Goal: Task Accomplishment & Management: Complete application form

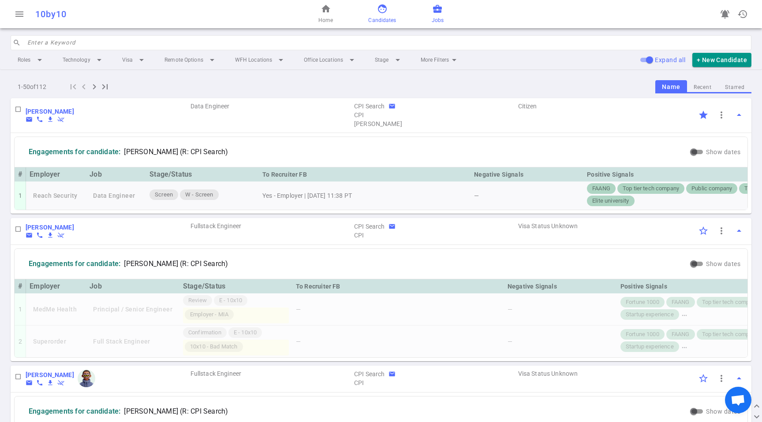
click at [443, 19] on div "home Home face Candidates business_center Jobs" at bounding box center [380, 14] width 247 height 28
click at [434, 8] on span "business_center" at bounding box center [437, 9] width 11 height 11
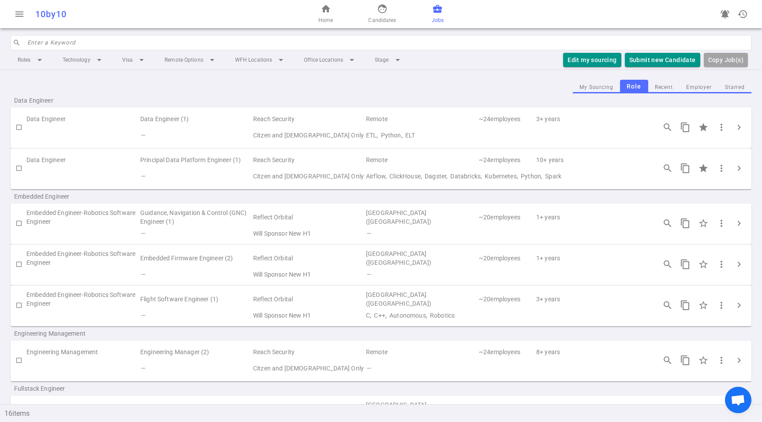
click at [432, 165] on td "Remote" at bounding box center [421, 160] width 113 height 16
click at [431, 168] on td "Airflow, ClickHouse, Dagster, Databricks, Kubernetes, Python, Spark" at bounding box center [506, 176] width 283 height 16
click at [734, 170] on span "chevron_right" at bounding box center [738, 168] width 11 height 11
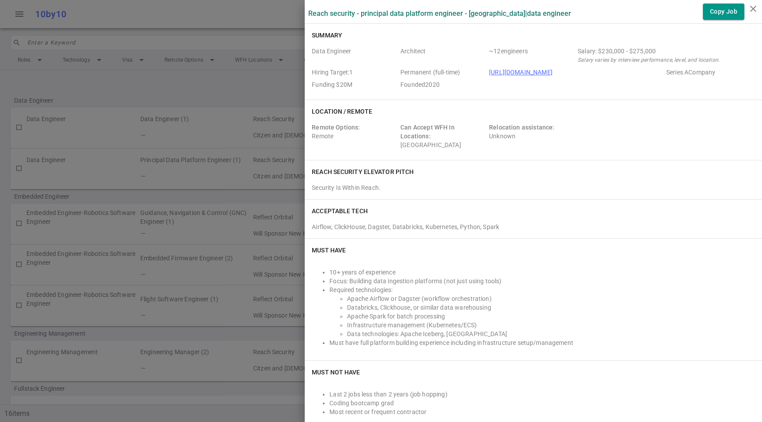
scroll to position [110, 0]
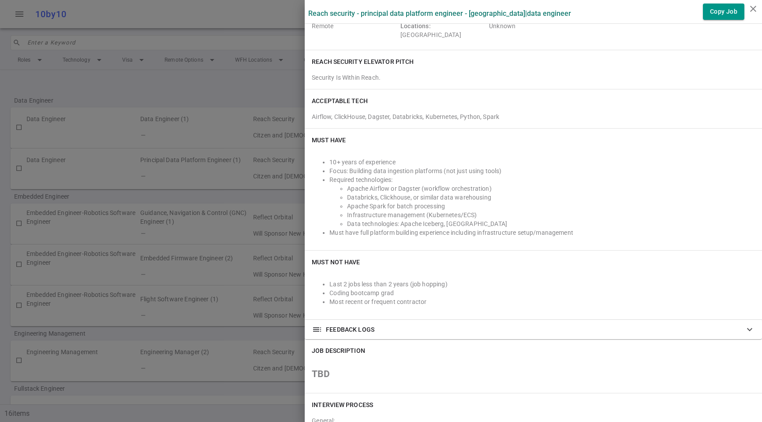
click at [591, 232] on li "Must have full platform building experience including infrastructure setup/mana…" at bounding box center [541, 232] width 425 height 9
drag, startPoint x: 487, startPoint y: 217, endPoint x: 523, endPoint y: 229, distance: 37.9
click at [487, 217] on li "Infrastructure management (Kubernetes/ECS)" at bounding box center [551, 215] width 408 height 9
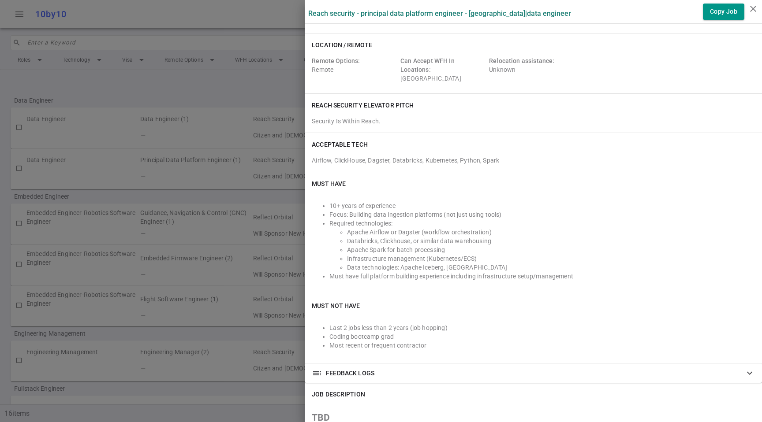
scroll to position [0, 0]
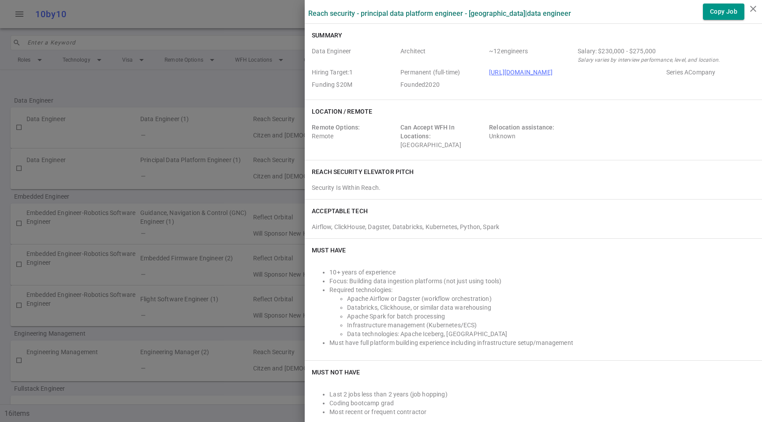
click at [509, 213] on div "ACCEPTABLE TECH" at bounding box center [533, 211] width 443 height 9
click at [752, 11] on icon "close" at bounding box center [753, 9] width 11 height 11
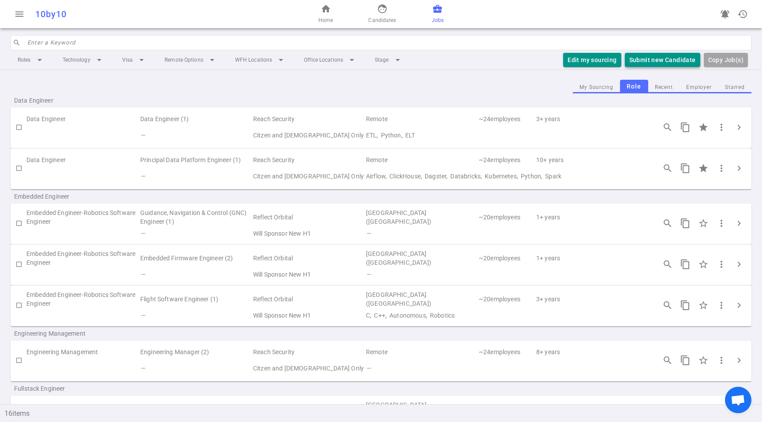
click at [666, 65] on button "Submit new Candidate" at bounding box center [662, 60] width 75 height 15
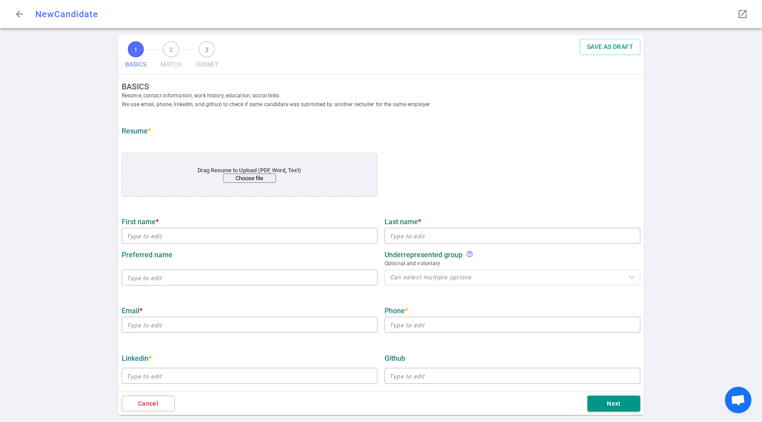
click at [247, 178] on button "Choose file" at bounding box center [249, 178] width 53 height 9
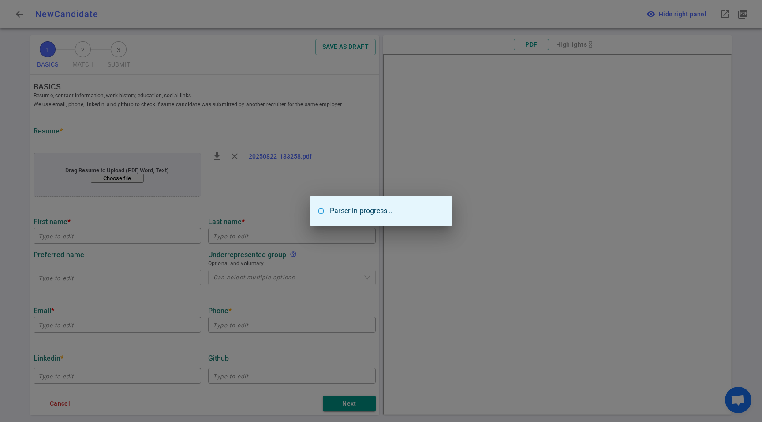
type input "[PERSON_NAME]"
type input "[EMAIL_ADDRESS][DOMAIN_NAME]"
type input "[PHONE_NUMBER]"
type textarea "[DOMAIN_NAME]"
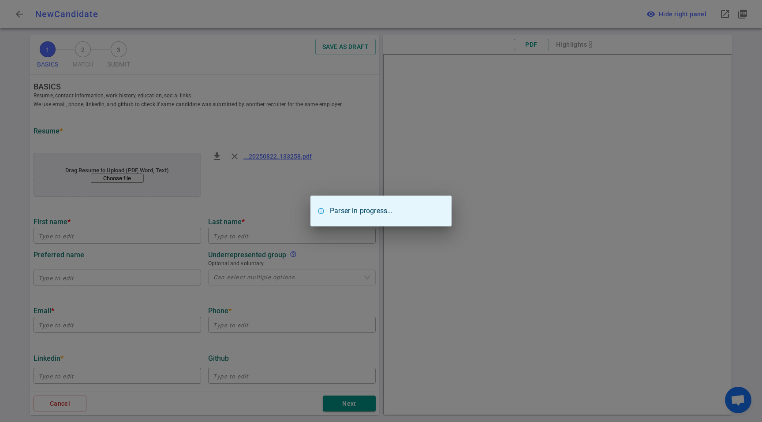
type input "Heartflow, Inc"
type textarea "Sr. Cloud Data Architect/Data Engineer"
type input "43"
type input "[GEOGRAPHIC_DATA]"
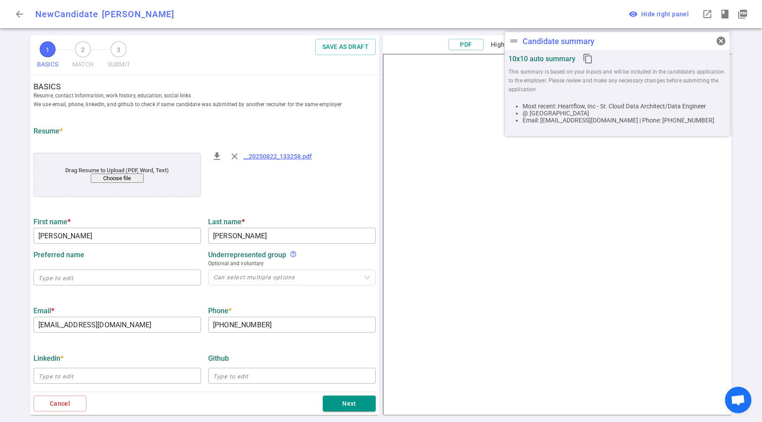
scroll to position [86, 0]
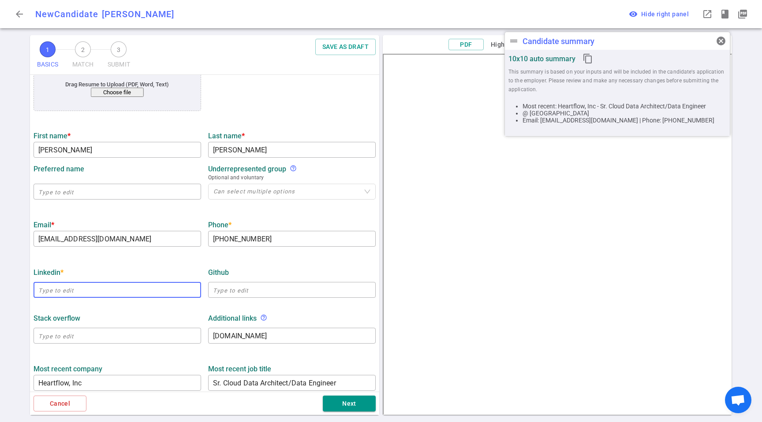
click at [127, 296] on input "text" at bounding box center [118, 290] width 168 height 14
paste input "[URL][DOMAIN_NAME]"
type input "[URL][DOMAIN_NAME]"
click at [149, 264] on div "LinkedIn * launch [URL][DOMAIN_NAME] ​ GitHub ​" at bounding box center [204, 280] width 349 height 46
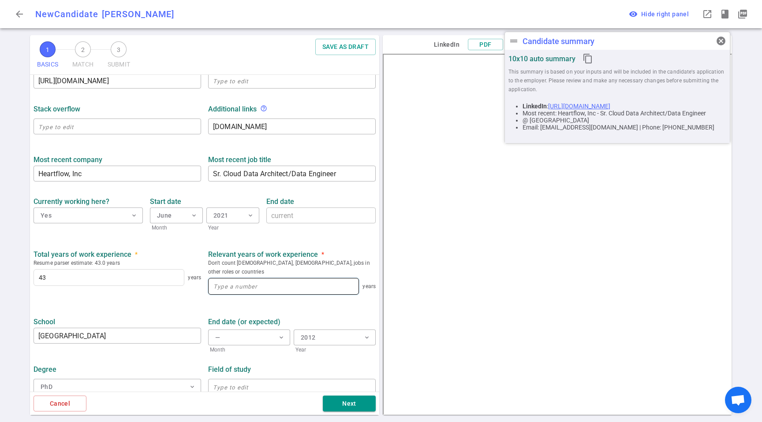
click at [283, 279] on input at bounding box center [283, 287] width 150 height 16
drag, startPoint x: 63, startPoint y: 278, endPoint x: 0, endPoint y: 270, distance: 63.2
click at [0, 270] on div "1 BASICS 2 MATCH 3 SUBMIT SAVE AS DRAFT BASICS Resume, contact information, wor…" at bounding box center [381, 228] width 762 height 387
type input "30"
drag, startPoint x: 253, startPoint y: 279, endPoint x: 273, endPoint y: 288, distance: 21.9
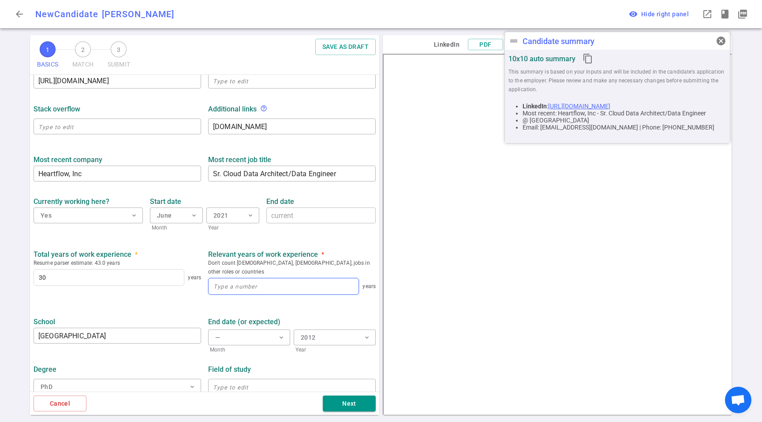
click at [254, 279] on input at bounding box center [283, 287] width 150 height 16
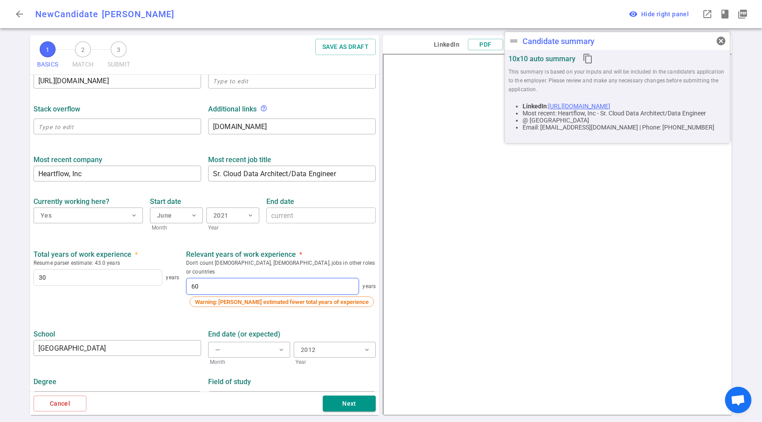
type input "6"
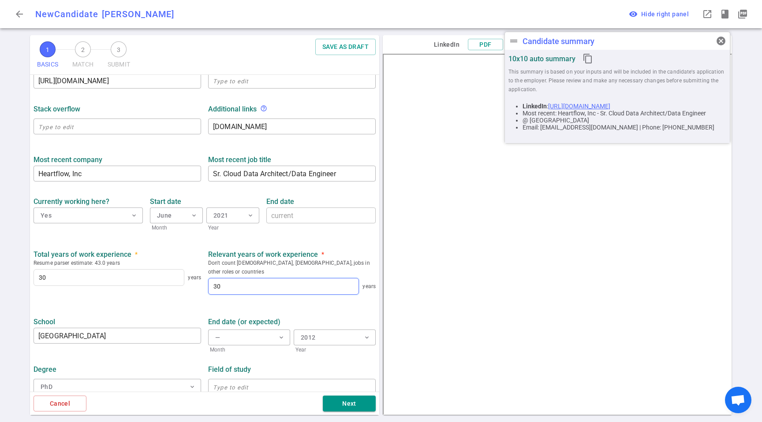
type input "30"
drag, startPoint x: 74, startPoint y: 289, endPoint x: 81, endPoint y: 305, distance: 17.9
click at [73, 289] on div "Total years of work experience * Resume parser estimate: 43.0 years 30 years" at bounding box center [117, 274] width 175 height 48
click at [270, 384] on input "text" at bounding box center [292, 387] width 168 height 14
click at [349, 403] on button "Next" at bounding box center [349, 404] width 53 height 16
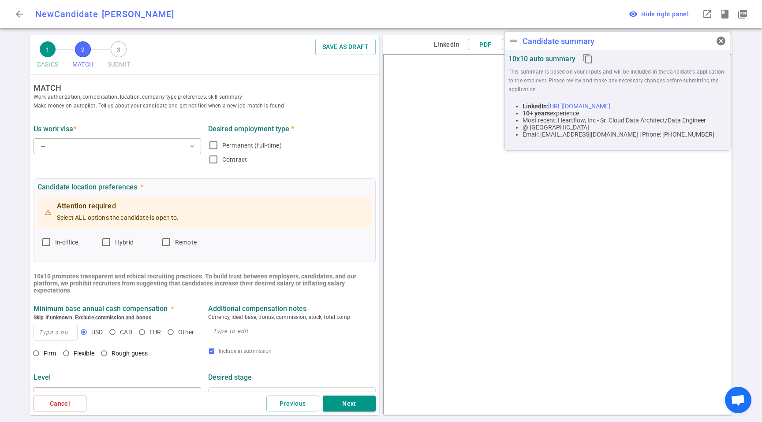
scroll to position [0, 0]
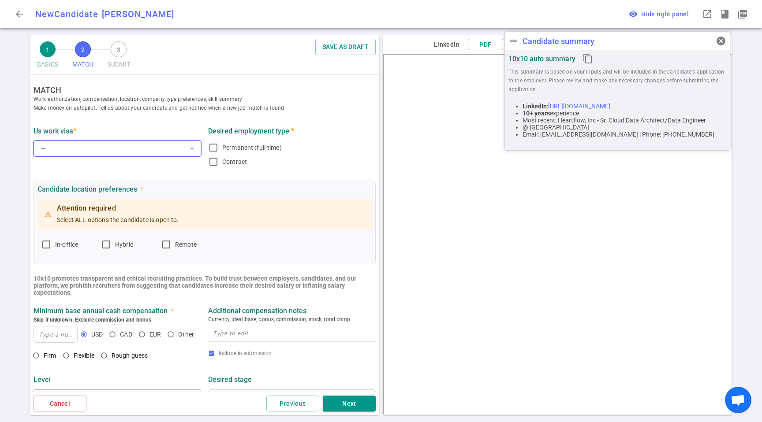
click at [93, 149] on button "— expand_more" at bounding box center [118, 149] width 168 height 16
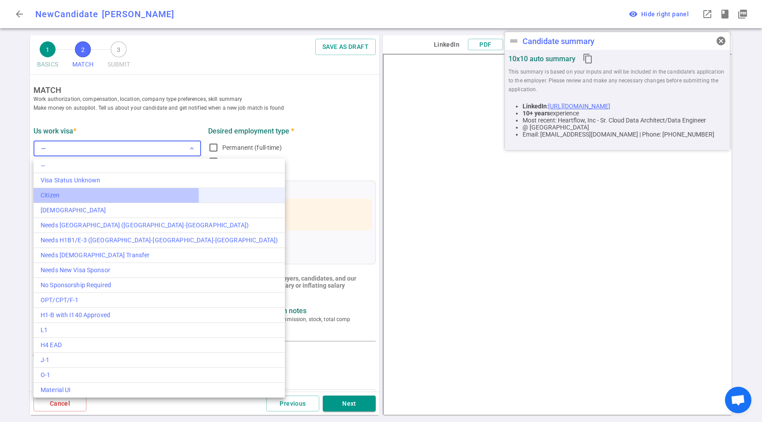
click at [74, 198] on div "Citizen" at bounding box center [159, 195] width 237 height 9
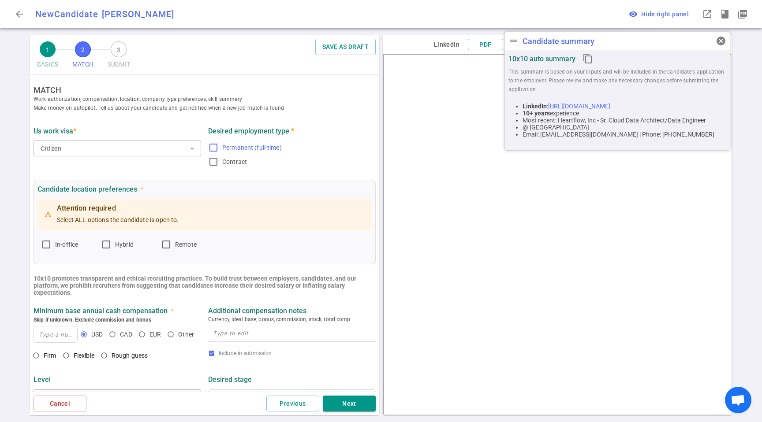
click at [254, 147] on span "Permanent (full-time)" at bounding box center [252, 147] width 60 height 7
click at [219, 147] on input "Permanent (full-time)" at bounding box center [213, 147] width 11 height 11
checkbox input "true"
drag, startPoint x: 169, startPoint y: 243, endPoint x: 165, endPoint y: 256, distance: 13.0
click at [169, 243] on input "Remote" at bounding box center [166, 244] width 11 height 11
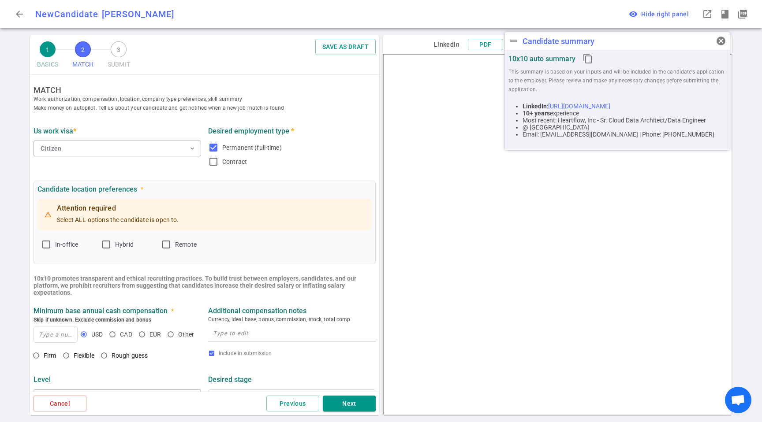
checkbox input "true"
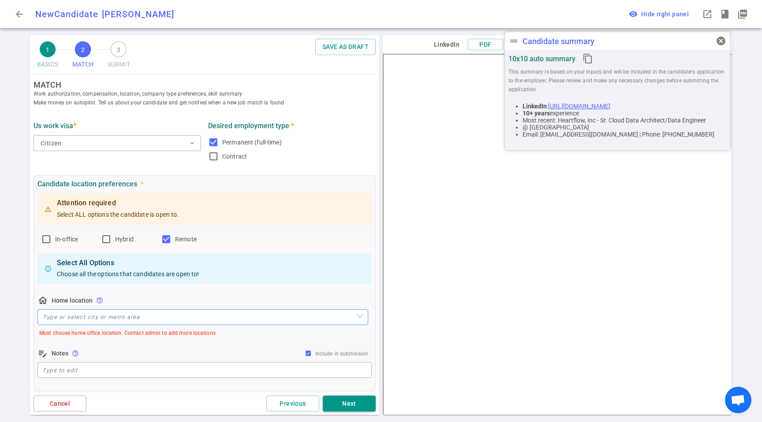
scroll to position [11, 0]
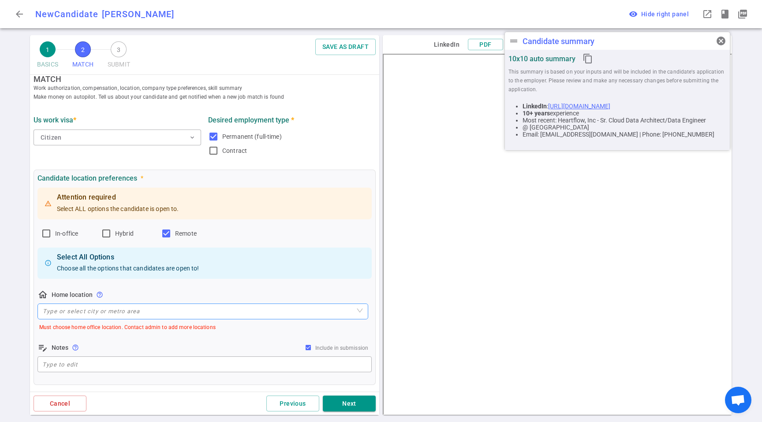
click at [119, 310] on input "search" at bounding box center [203, 311] width 320 height 15
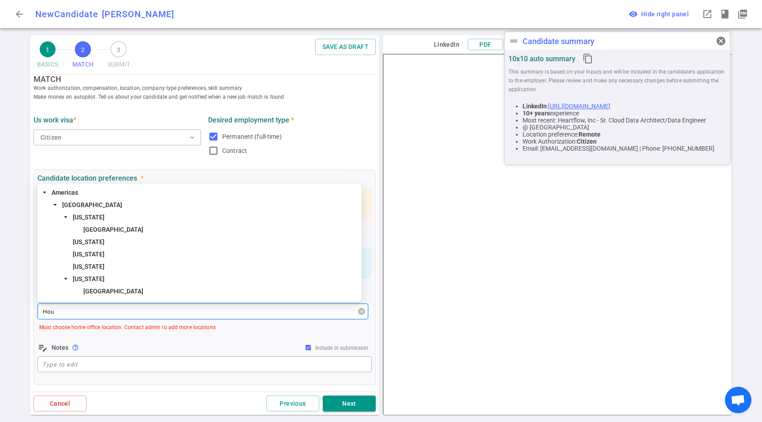
type input "Hous"
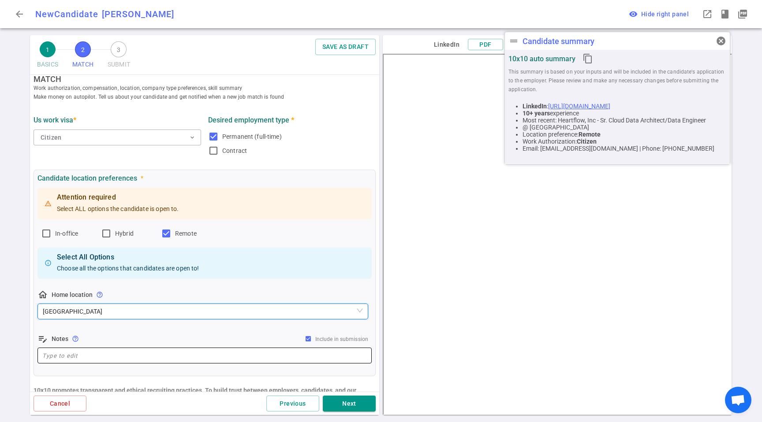
scroll to position [34, 0]
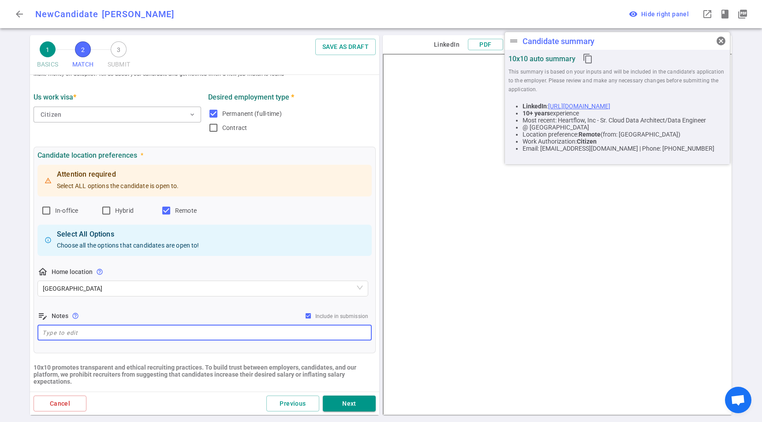
click at [198, 331] on textarea at bounding box center [204, 333] width 324 height 10
click at [211, 311] on div "edit_note Notes help_outline Include in submission" at bounding box center [204, 316] width 334 height 11
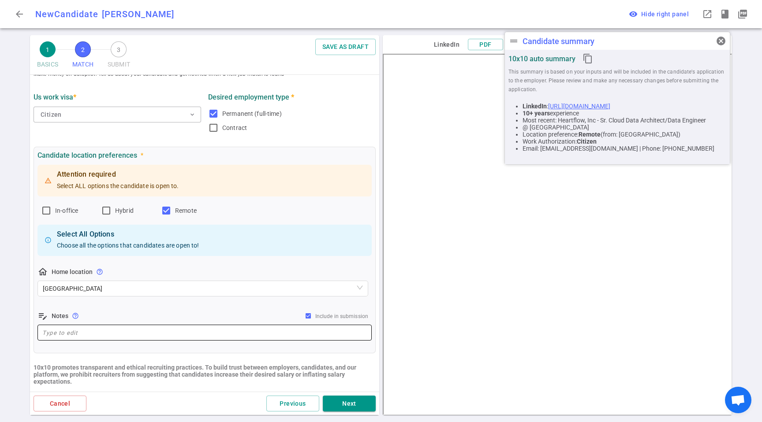
click at [196, 335] on textarea at bounding box center [204, 333] width 324 height 10
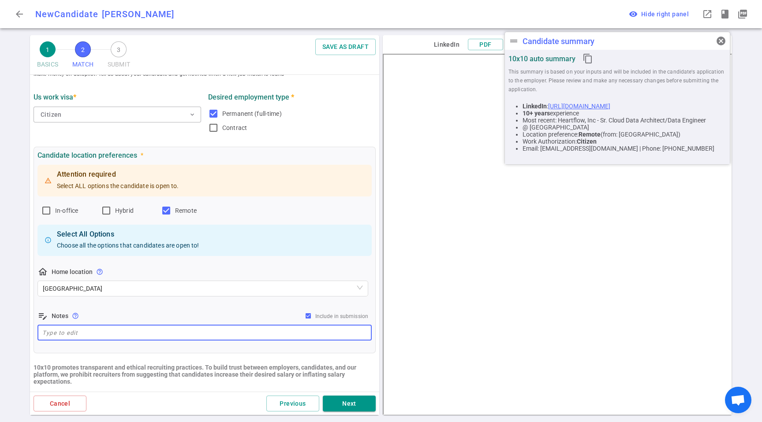
paste textarea "He lives in [GEOGRAPHIC_DATA], only looking for remote roles."
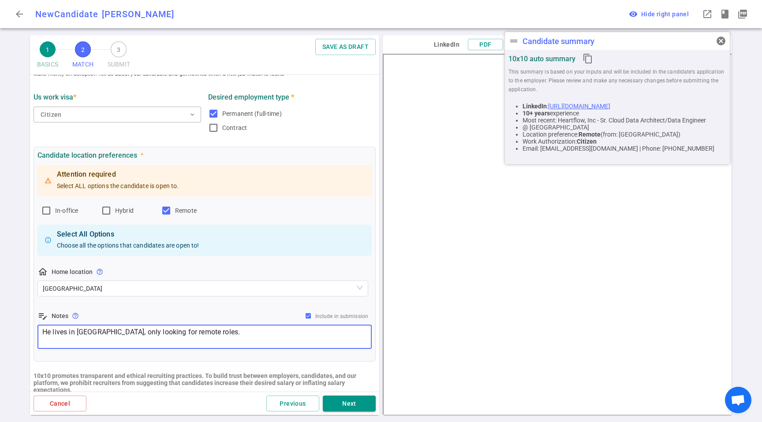
click at [211, 309] on div "Attention required Select ALL options the candidate is open to. In-office Hybri…" at bounding box center [204, 257] width 334 height 188
click at [200, 344] on textarea "He lives in [GEOGRAPHIC_DATA], only looking for remote roles." at bounding box center [204, 337] width 324 height 20
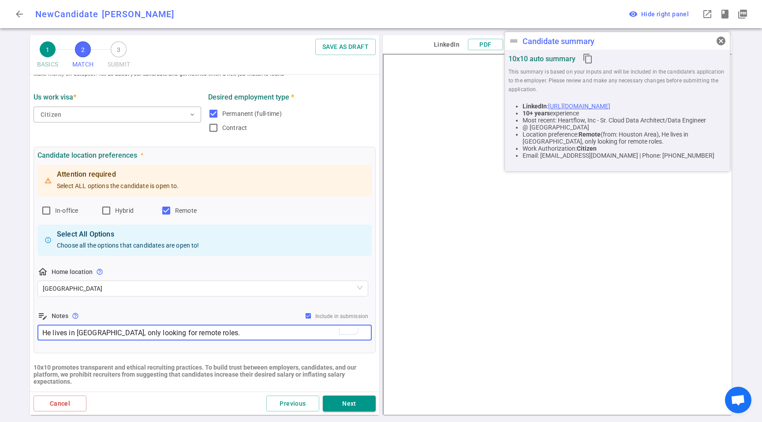
click at [205, 334] on textarea "He lives in [GEOGRAPHIC_DATA], only looking for remote roles." at bounding box center [204, 333] width 324 height 10
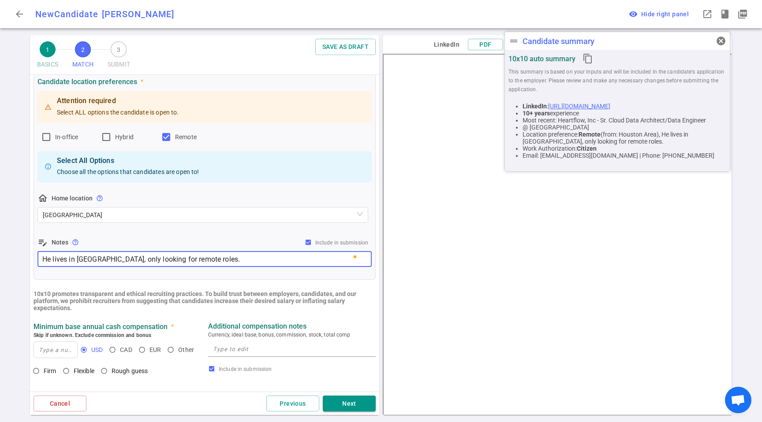
scroll to position [175, 0]
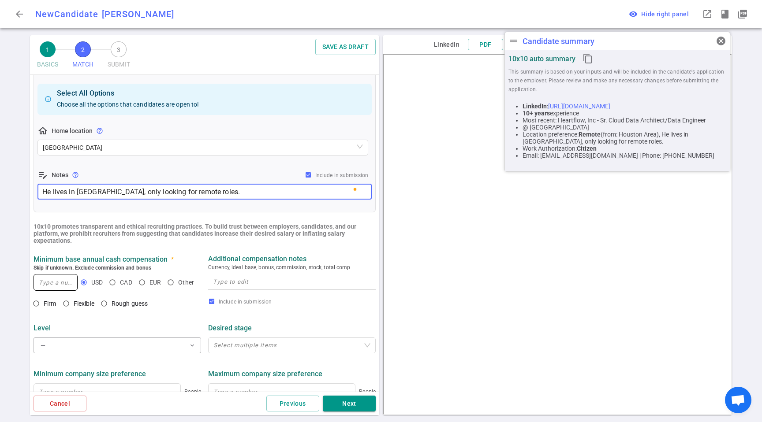
type textarea "He lives in [GEOGRAPHIC_DATA], only looking for remote roles."
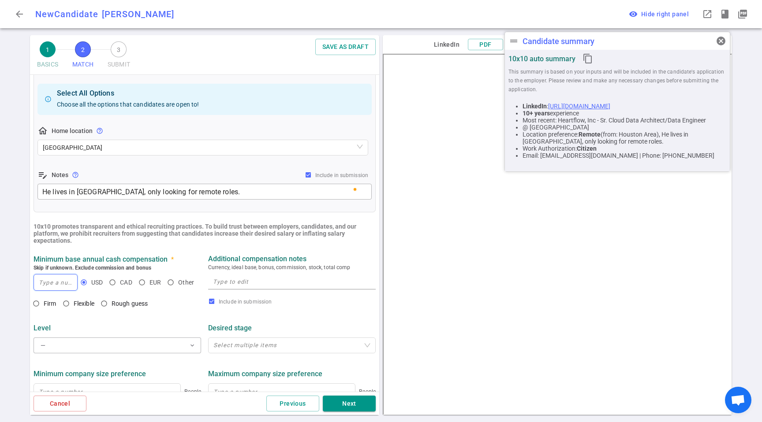
click at [60, 291] on div at bounding box center [56, 282] width 44 height 17
type input "200,000"
click at [74, 303] on span "Flexible" at bounding box center [84, 303] width 21 height 7
click at [74, 303] on input "Flexible" at bounding box center [66, 303] width 15 height 15
radio input "true"
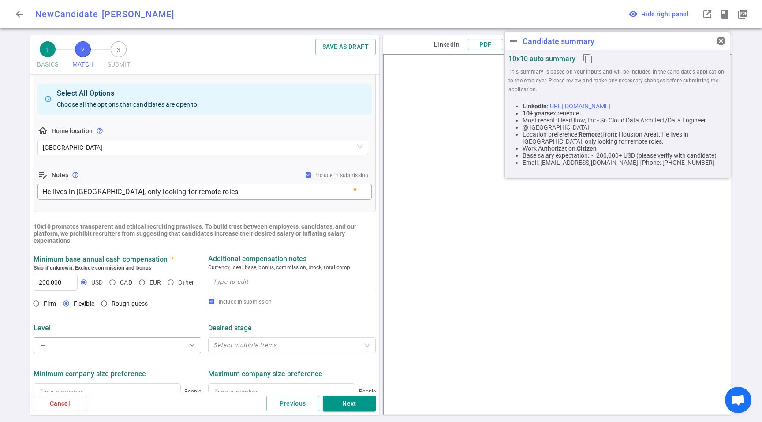
drag, startPoint x: 284, startPoint y: 269, endPoint x: 290, endPoint y: 271, distance: 6.0
click at [285, 269] on span "Currency, ideal base, bonus, commission, stock, total comp" at bounding box center [292, 267] width 168 height 9
click at [282, 265] on span "Currency, ideal base, bonus, commission, stock, total comp" at bounding box center [292, 267] width 168 height 9
click at [280, 273] on div "x" at bounding box center [292, 281] width 168 height 19
click at [276, 284] on textarea at bounding box center [292, 282] width 158 height 10
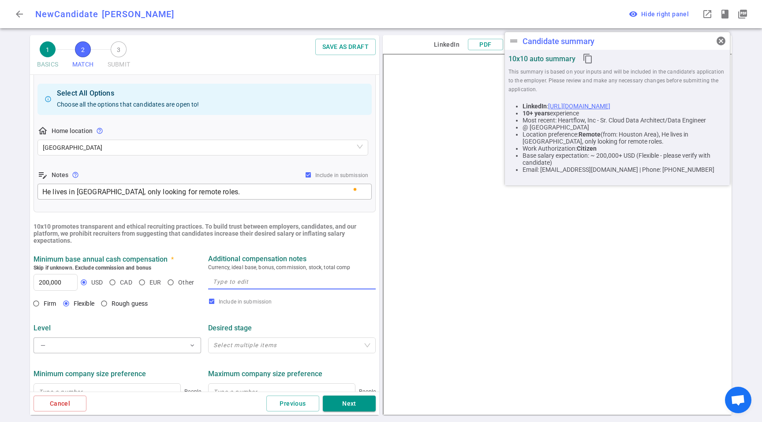
paste textarea "Around $200K base + equity/bonus. Would look at the total package."
type textarea "Around $200K base + equity/bonus. Would look at the total package."
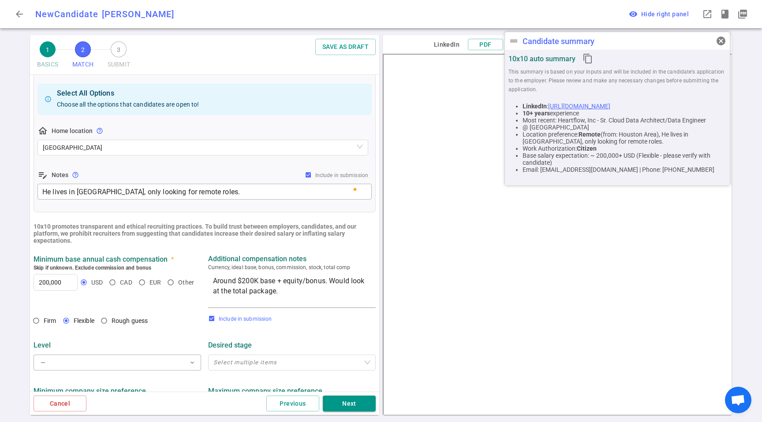
click at [279, 323] on label "Include in submission" at bounding box center [290, 318] width 164 height 11
click at [215, 322] on input "Include in submission" at bounding box center [211, 318] width 7 height 7
checkbox input "false"
click at [282, 299] on textarea "Around $200K base + equity/bonus. Would look at the total package." at bounding box center [292, 291] width 158 height 30
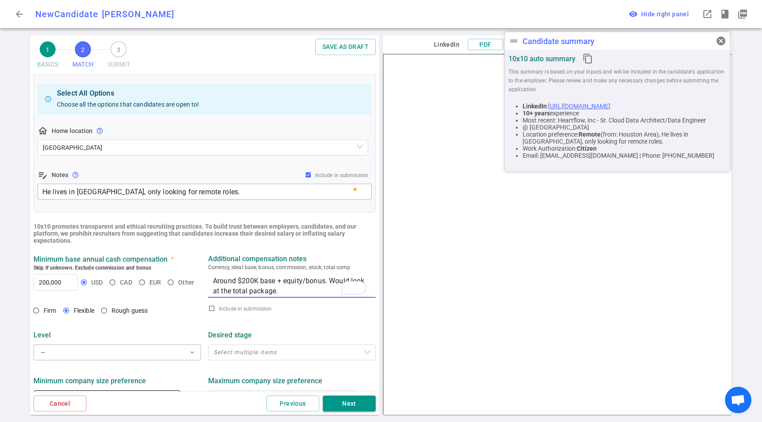
scroll to position [284, 0]
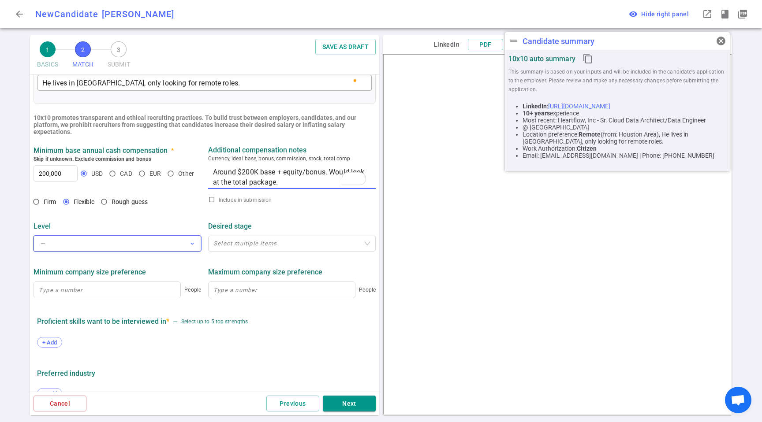
type textarea "Around $200K base + equity/bonus. Would look at the total package."
click at [58, 239] on button "— expand_more" at bounding box center [118, 244] width 168 height 16
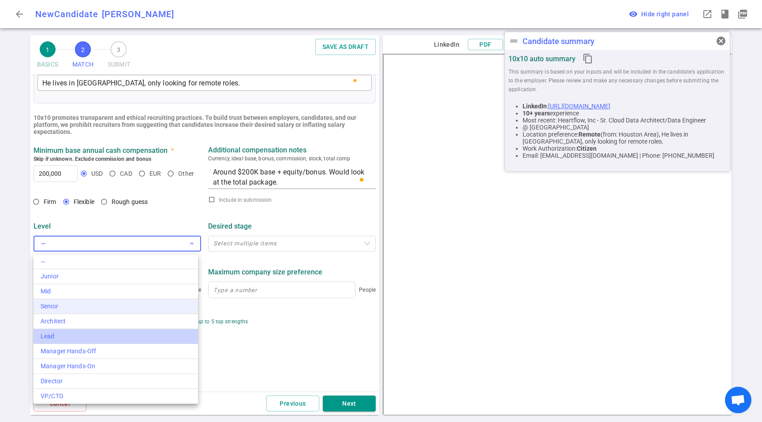
drag, startPoint x: 118, startPoint y: 331, endPoint x: 144, endPoint y: 313, distance: 31.4
click at [144, 313] on div "— Junior Mid Senior Architect Lead Manager Hands-Off Manager Hands-On Director …" at bounding box center [116, 329] width 164 height 149
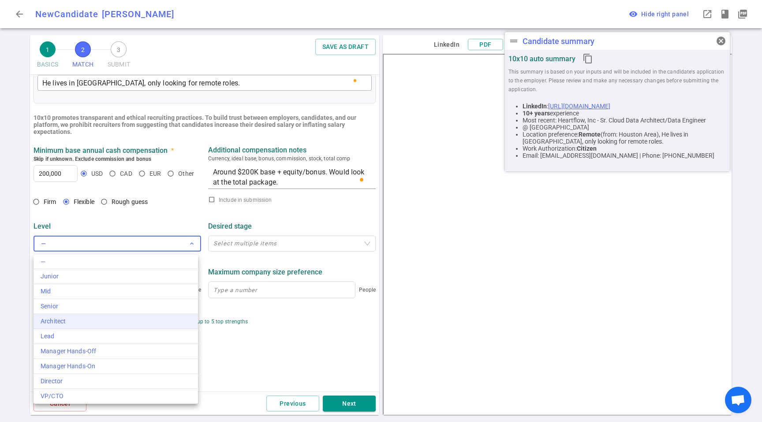
click at [145, 317] on div "— Junior Mid Senior Architect Lead Manager Hands-Off Manager Hands-On Director …" at bounding box center [116, 329] width 164 height 149
click at [145, 317] on div "Architect" at bounding box center [116, 321] width 150 height 9
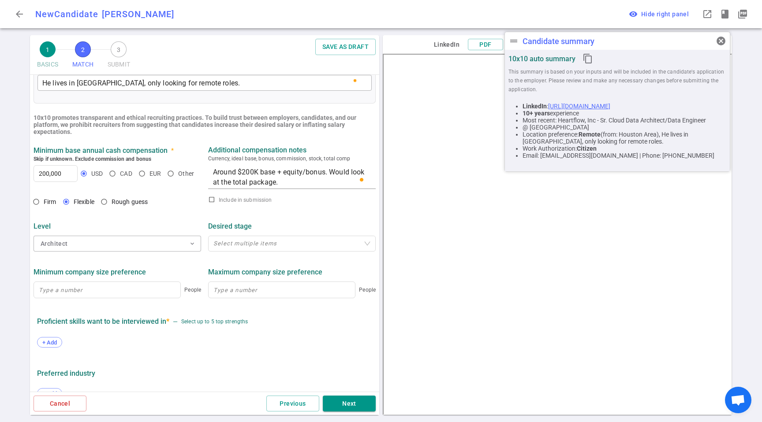
click at [314, 334] on div "+ Add" at bounding box center [204, 342] width 335 height 25
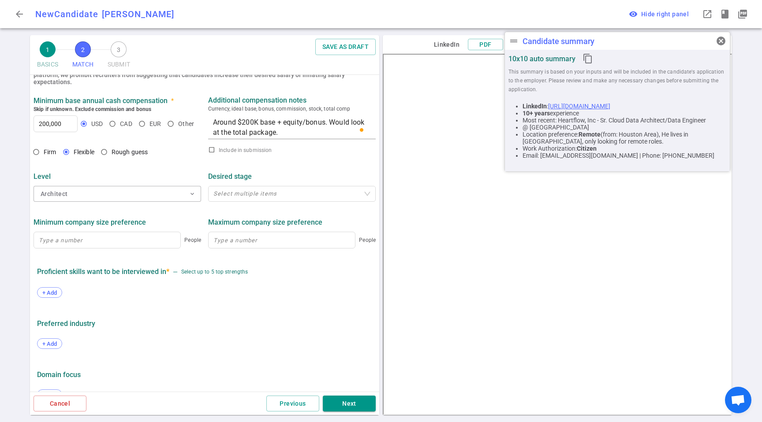
scroll to position [354, 0]
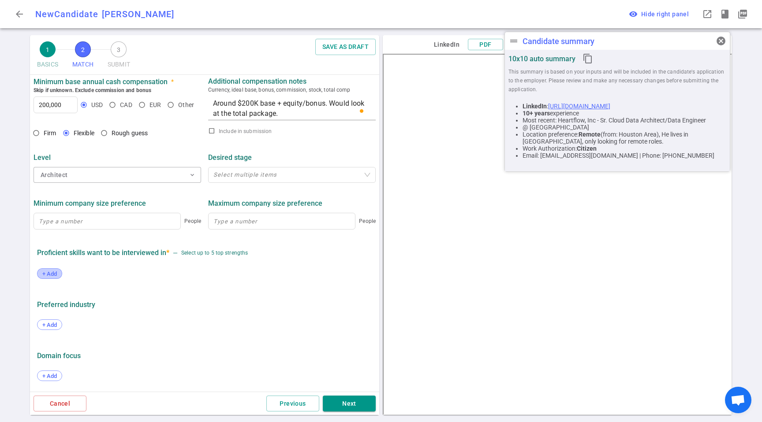
click at [52, 272] on span "+ Add" at bounding box center [49, 274] width 21 height 7
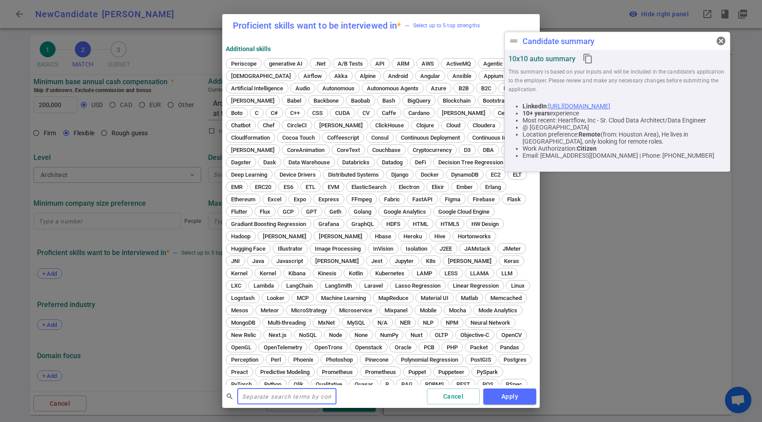
click at [295, 395] on input "text" at bounding box center [286, 397] width 99 height 14
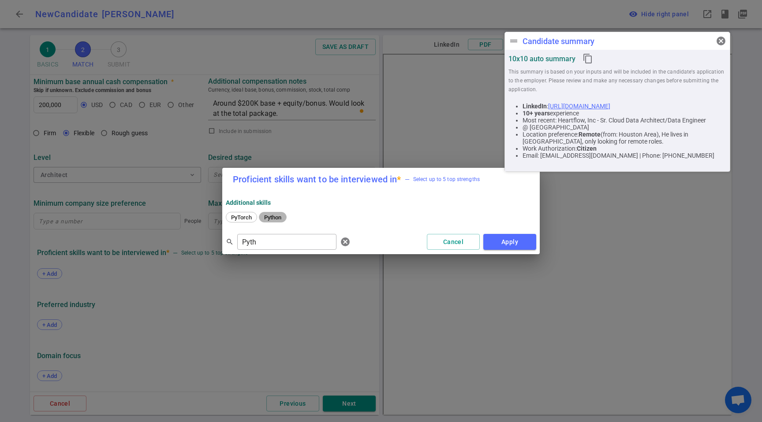
click at [270, 219] on span "Python" at bounding box center [272, 217] width 23 height 7
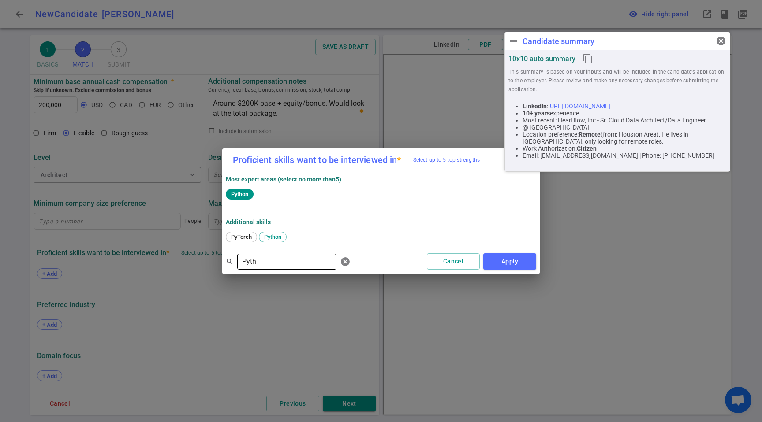
click at [257, 260] on input "Pyth" at bounding box center [286, 262] width 99 height 14
click at [275, 234] on span "Spark" at bounding box center [271, 237] width 21 height 7
click at [277, 258] on input "Spark" at bounding box center [286, 262] width 99 height 14
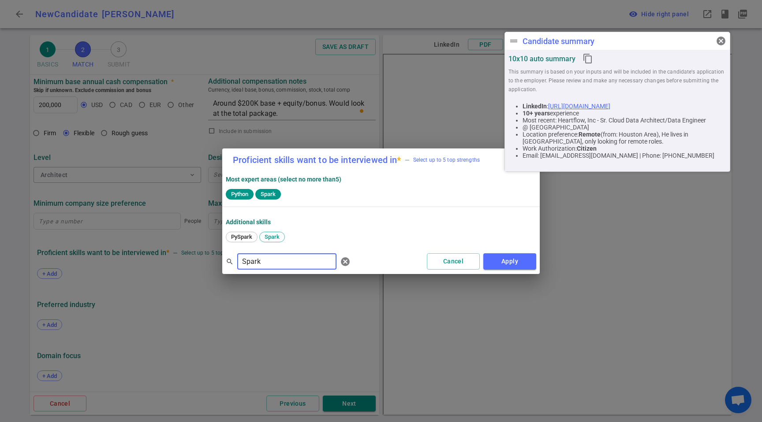
click at [277, 258] on input "Spark" at bounding box center [286, 262] width 99 height 14
click at [242, 240] on div "[PERSON_NAME]" at bounding box center [253, 237] width 54 height 11
click at [264, 263] on input "[PERSON_NAME]" at bounding box center [286, 262] width 99 height 14
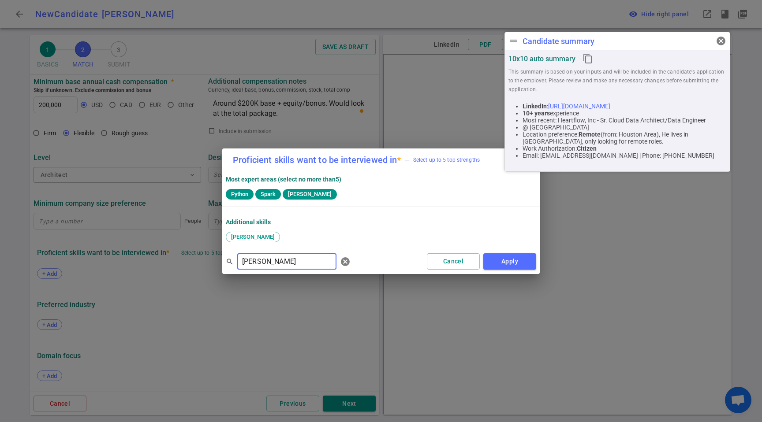
click at [264, 263] on input "[PERSON_NAME]" at bounding box center [286, 262] width 99 height 14
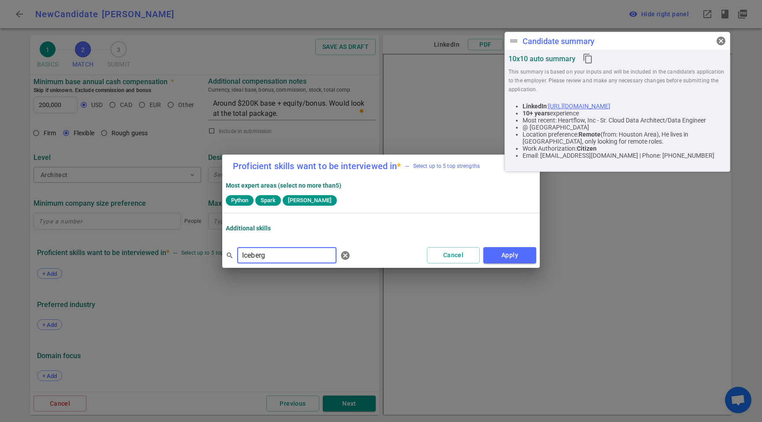
click at [276, 257] on input "Iceberg" at bounding box center [286, 256] width 99 height 14
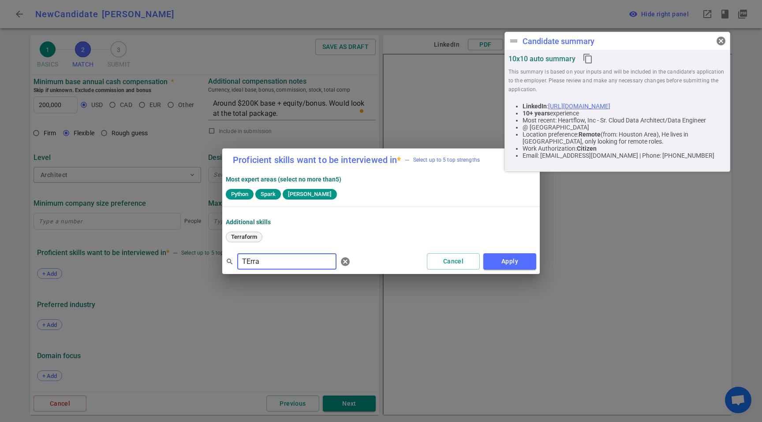
type input "TErra"
click at [260, 239] on div "Terraform" at bounding box center [244, 237] width 37 height 11
click at [517, 266] on button "Apply" at bounding box center [509, 261] width 53 height 16
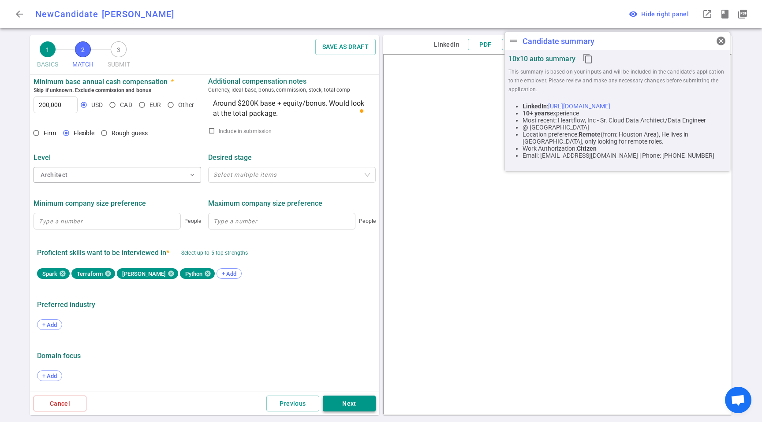
click at [355, 403] on button "Next" at bounding box center [349, 404] width 53 height 16
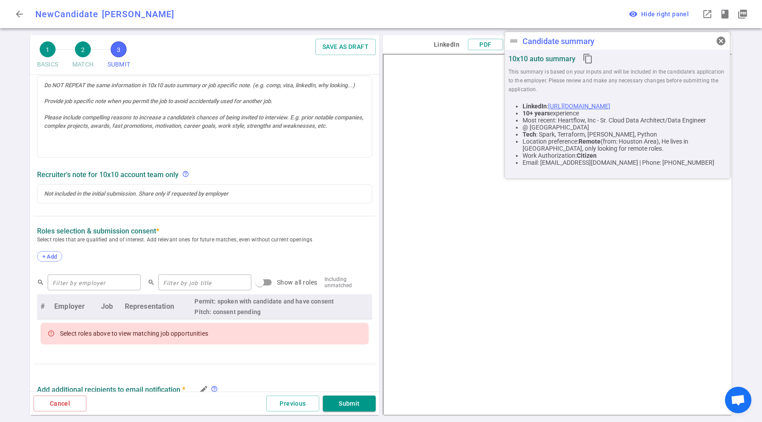
scroll to position [0, 0]
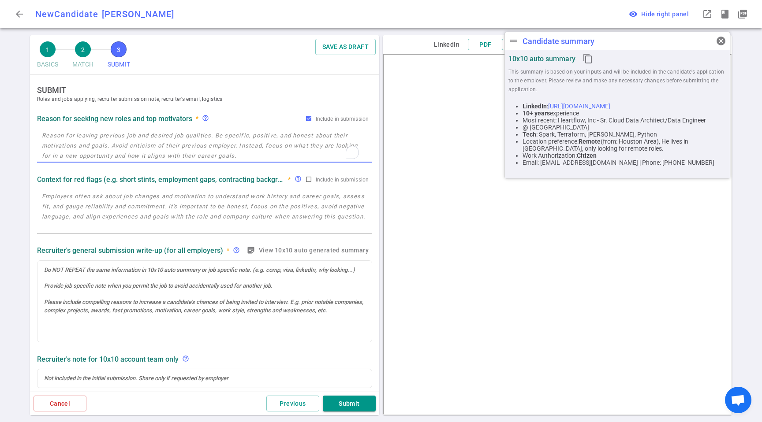
click at [143, 144] on textarea "To enrich screen reader interactions, please activate Accessibility in Grammarl…" at bounding box center [204, 145] width 325 height 30
paste textarea "Seeing a writing on the wall that Heartflow might have another round of layoffs…"
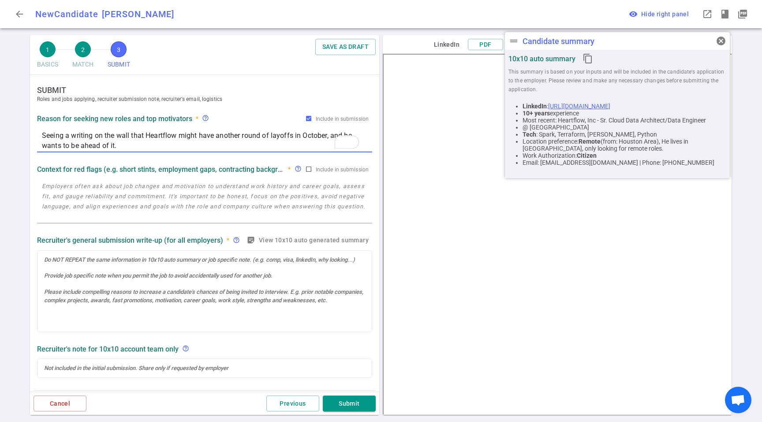
type textarea "Seeing a writing on the wall that Heartflow might have another round of layoffs…"
click at [116, 194] on textarea at bounding box center [204, 201] width 325 height 41
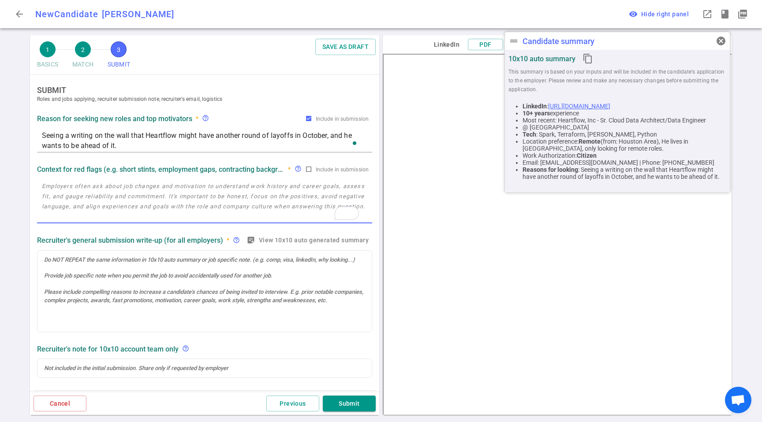
paste textarea "Seeing a writing on the wall that Heartflow might have another round of layoffs…"
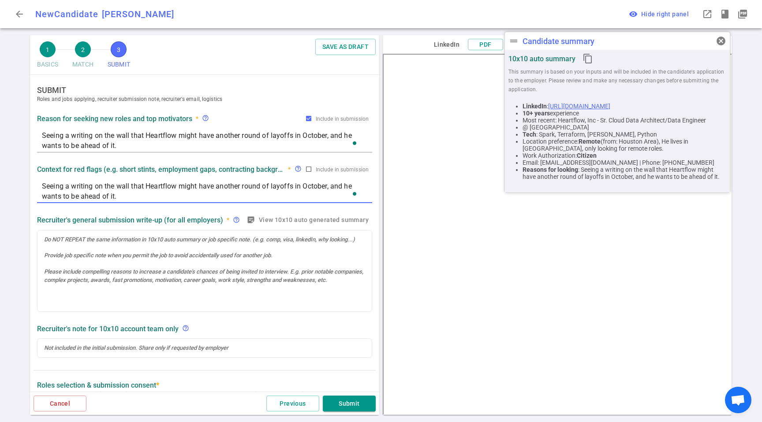
click at [43, 186] on textarea "Seeing a writing on the wall that Heartflow might have another round of layoffs…" at bounding box center [204, 191] width 325 height 20
click at [216, 197] on textarea "Heartflow: Seeing a writing on the wall that Heartflow might have another round…" at bounding box center [204, 191] width 325 height 20
click at [196, 191] on textarea "Heartflow: Seeing a writing on the wall that Heartflow might have another round…" at bounding box center [204, 191] width 325 height 20
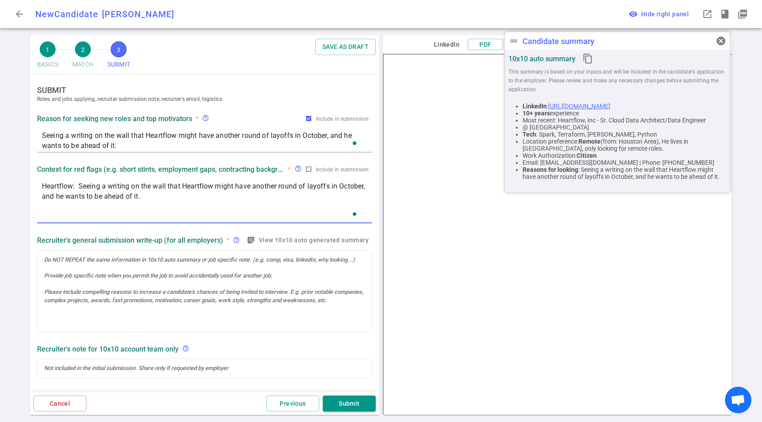
paste textarea "Jaggaer:"
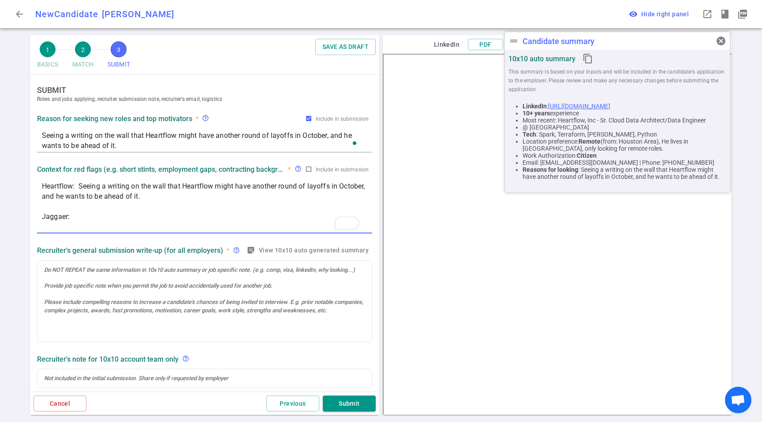
click at [148, 216] on textarea "Heartflow: Seeing a writing on the wall that Heartflow might have another round…" at bounding box center [204, 206] width 325 height 51
paste textarea "he helped set up a brand new data eng team in [GEOGRAPHIC_DATA] to transfer the…"
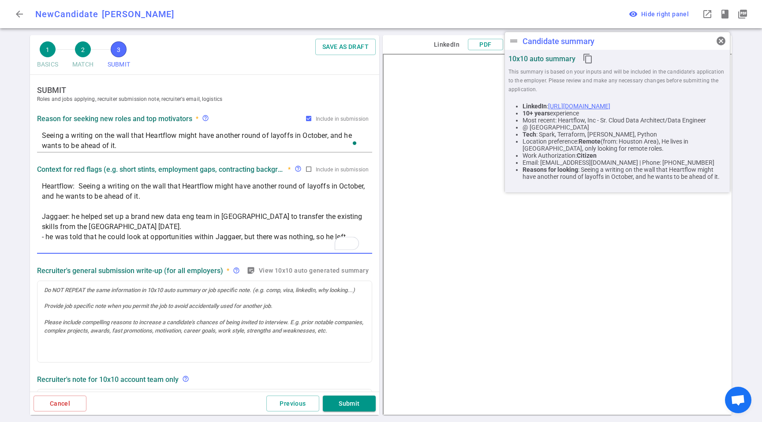
click at [154, 223] on textarea "Heartflow: Seeing a writing on the wall that Heartflow might have another round…" at bounding box center [204, 216] width 325 height 71
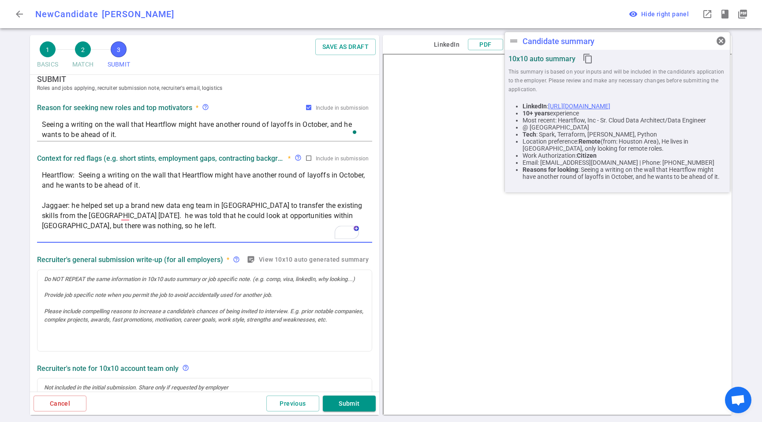
scroll to position [77, 0]
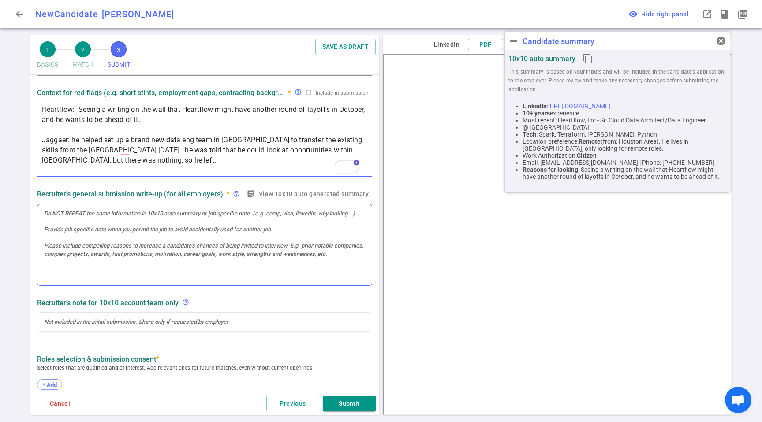
type textarea "Heartflow: Seeing a writing on the wall that Heartflow might have another round…"
click at [153, 265] on div at bounding box center [204, 246] width 334 height 82
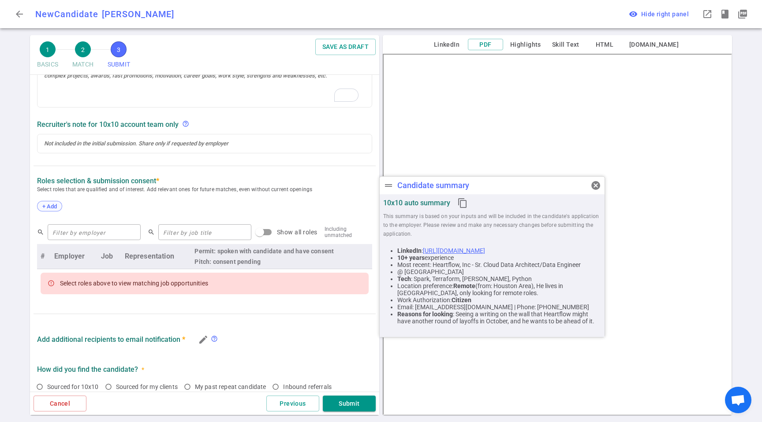
scroll to position [273, 0]
click at [51, 208] on span "+ Add" at bounding box center [49, 206] width 21 height 7
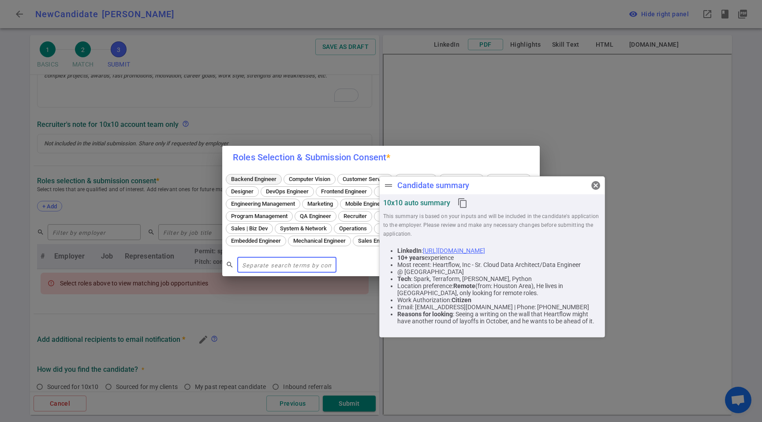
scroll to position [255, 0]
click at [461, 177] on div "drag_handle Candidate summary cancel" at bounding box center [492, 186] width 225 height 18
click at [602, 182] on button "cancel" at bounding box center [596, 186] width 18 height 18
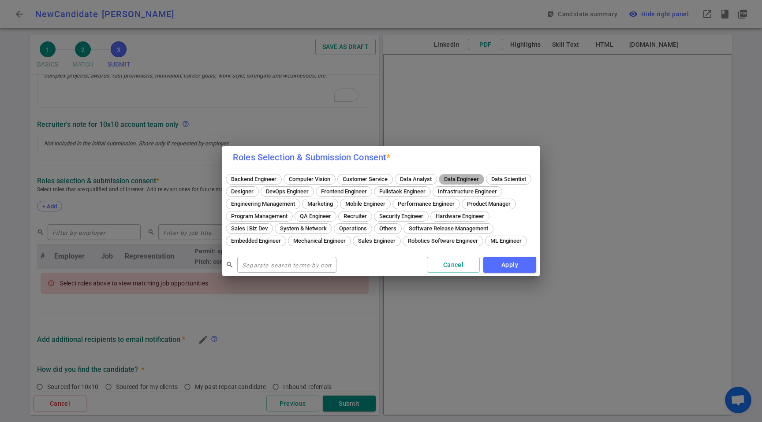
click at [462, 176] on span "Data Engineer" at bounding box center [461, 179] width 41 height 7
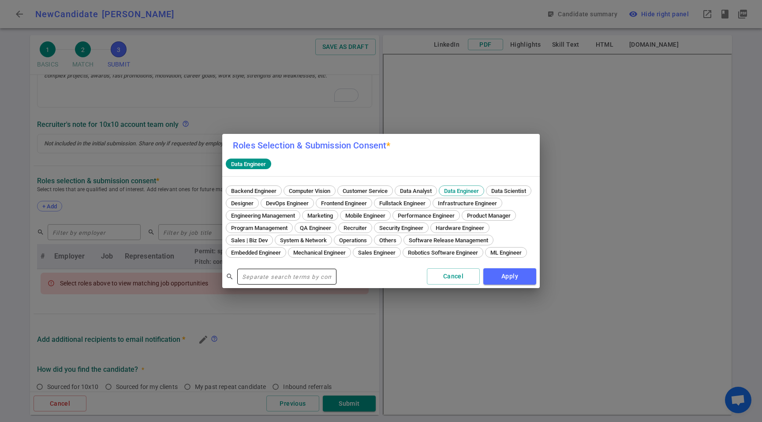
click at [267, 283] on input "text" at bounding box center [286, 277] width 99 height 14
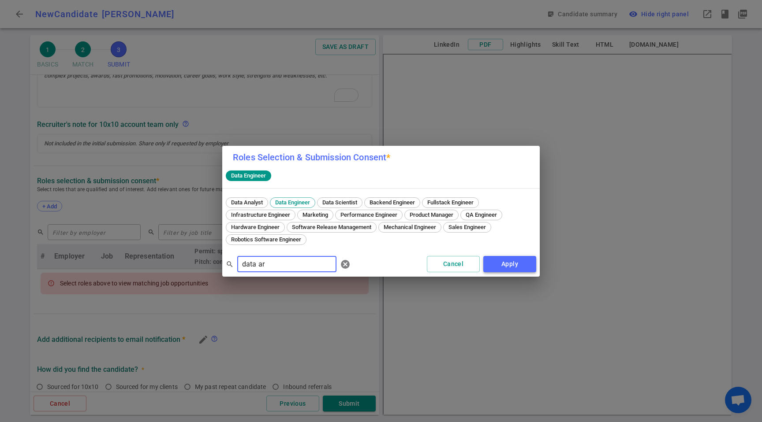
type input "data ar"
click at [525, 263] on button "Apply" at bounding box center [509, 264] width 53 height 16
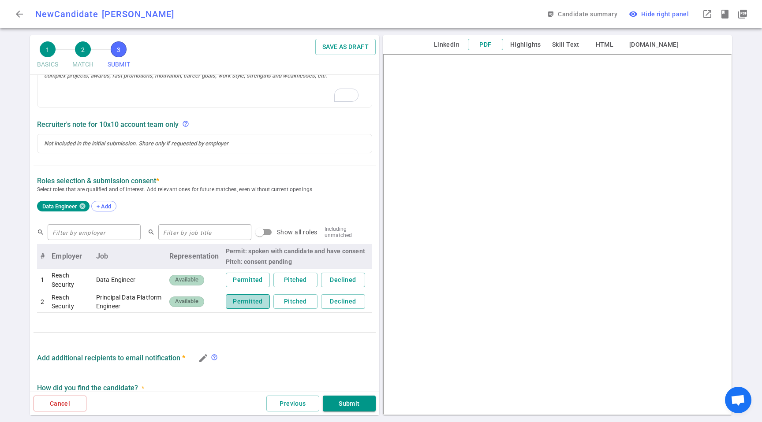
click at [228, 297] on button "Permitted" at bounding box center [248, 301] width 44 height 15
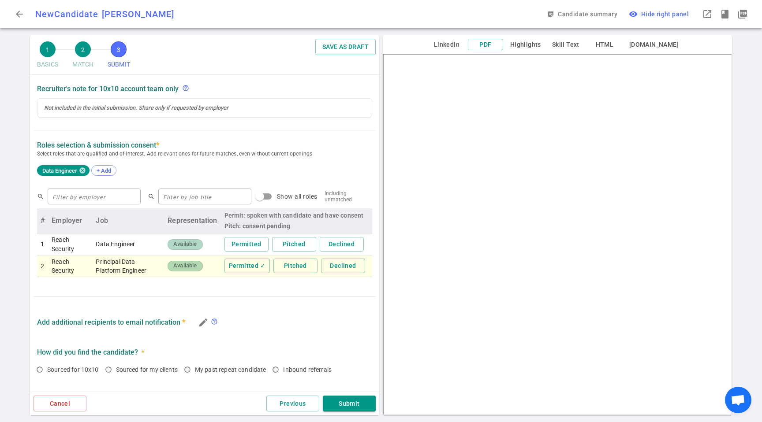
scroll to position [321, 0]
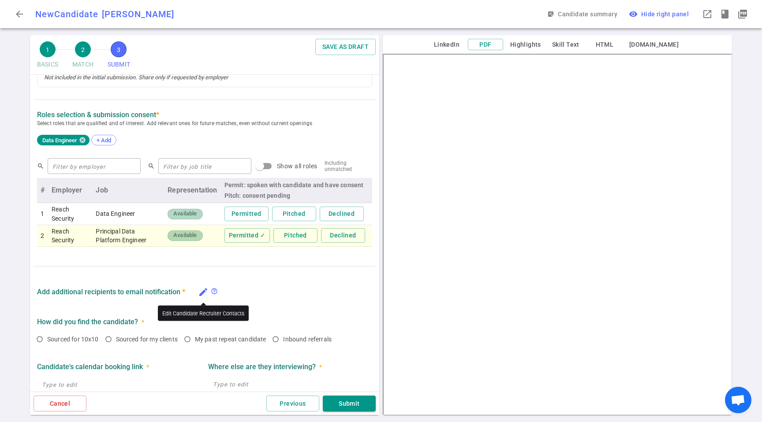
click at [208, 292] on icon "edit" at bounding box center [203, 292] width 11 height 11
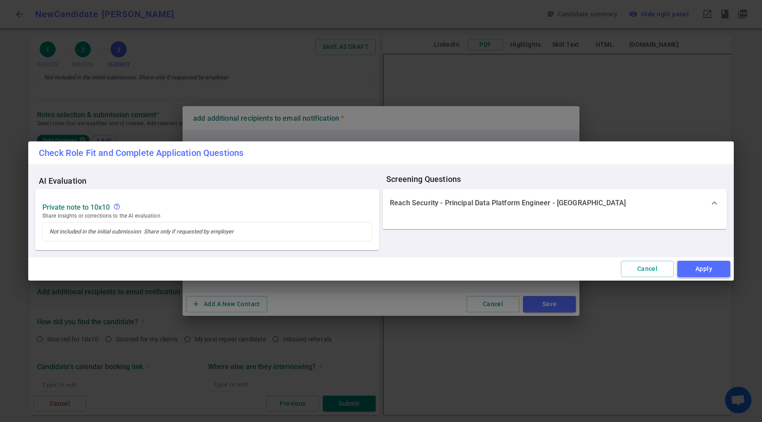
click at [706, 268] on button "Apply" at bounding box center [703, 269] width 53 height 16
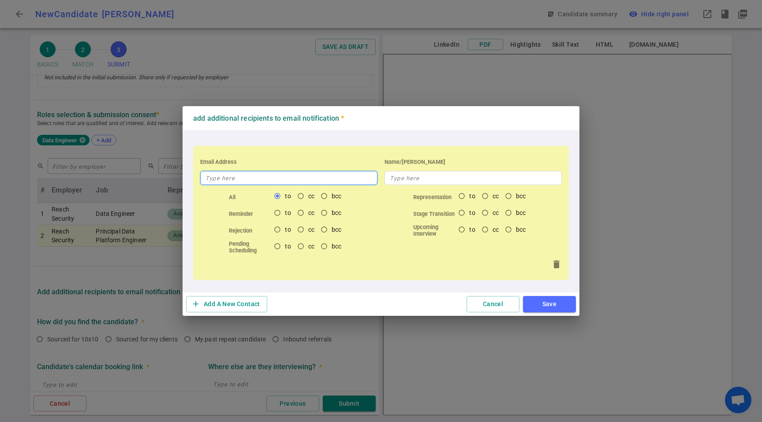
click at [246, 180] on input "text" at bounding box center [288, 178] width 177 height 14
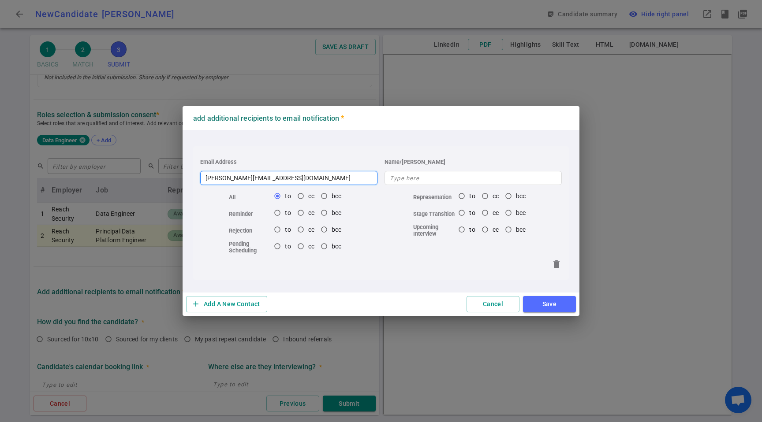
type input "[PERSON_NAME][EMAIL_ADDRESS][DOMAIN_NAME]"
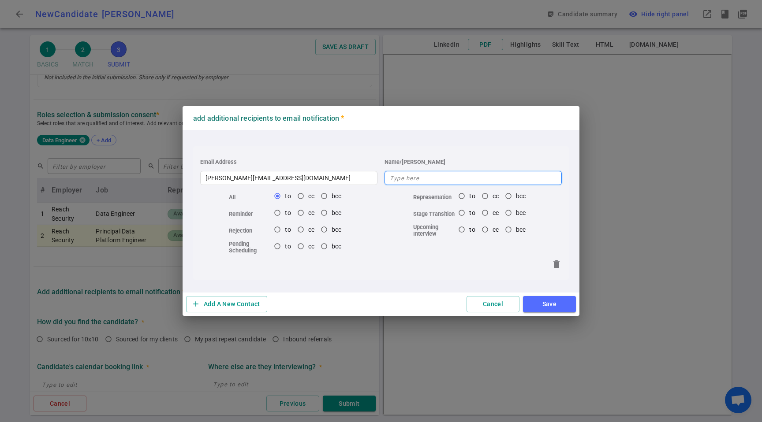
click at [444, 178] on input "text" at bounding box center [472, 178] width 177 height 14
type input "[PERSON_NAME]"
click at [559, 310] on button "Save" at bounding box center [549, 304] width 53 height 16
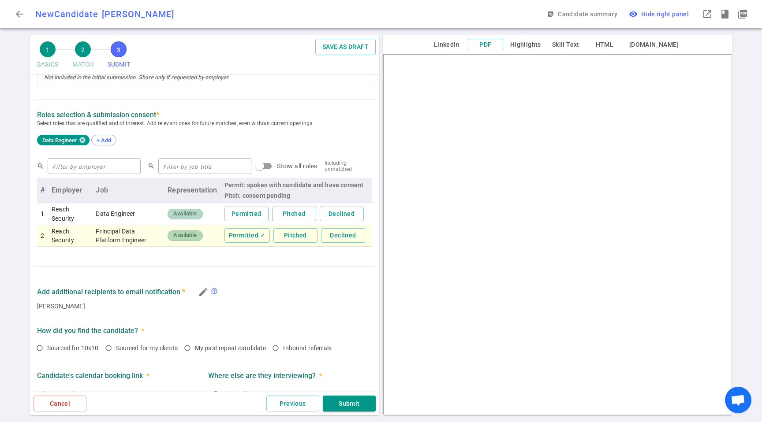
scroll to position [393, 0]
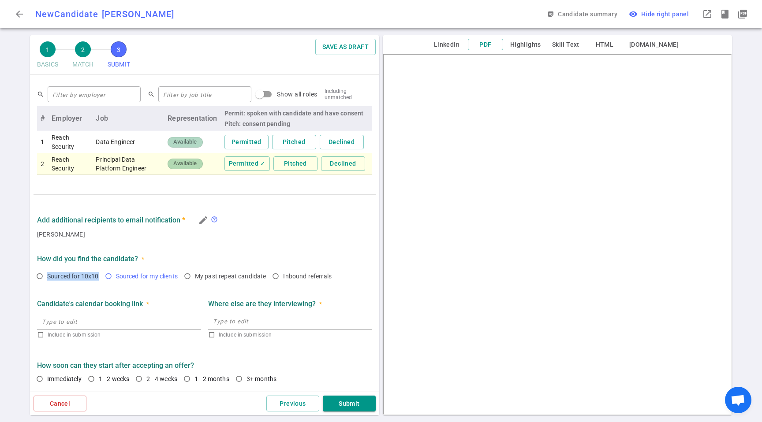
click at [169, 271] on div "How did you find the candidate? * Sourced for 10x10 Sourced for my clients My p…" at bounding box center [205, 268] width 342 height 34
click at [158, 280] on span "Sourced for my clients" at bounding box center [148, 276] width 65 height 9
click at [116, 280] on input "Sourced for my clients" at bounding box center [108, 276] width 15 height 15
radio input "true"
click at [105, 380] on span "1 - 2 weeks" at bounding box center [114, 379] width 31 height 7
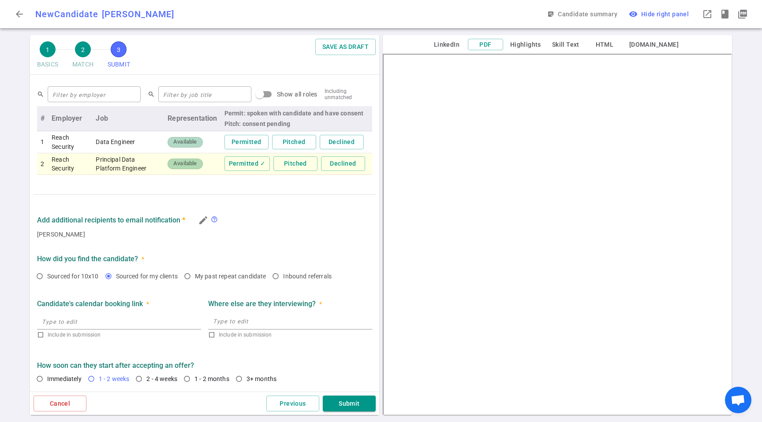
click at [99, 380] on input "1 - 2 weeks" at bounding box center [91, 379] width 15 height 15
radio input "true"
click at [350, 400] on button "Submit" at bounding box center [349, 404] width 53 height 16
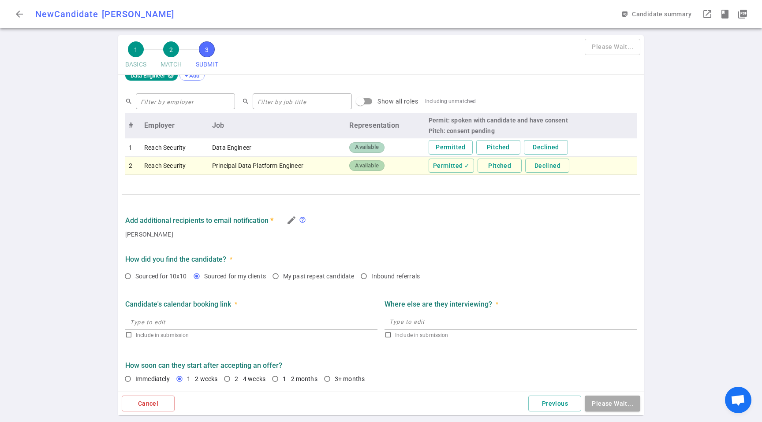
scroll to position [0, 0]
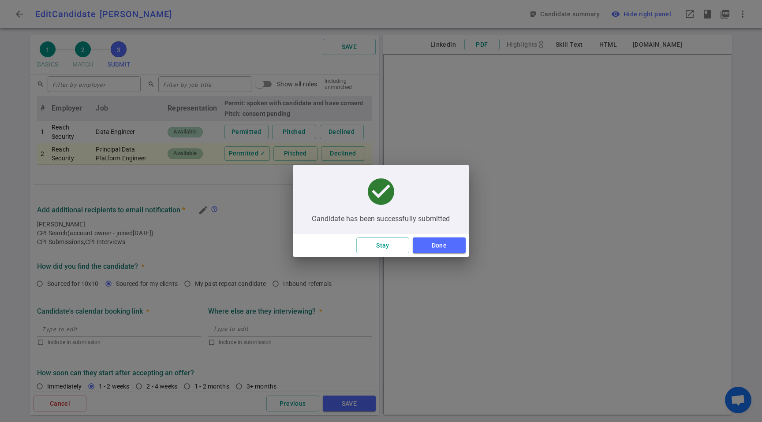
type textarea "Seeing a writing on the wall that Heartflow might have another round of layoffs…"
type textarea "Heartflow: Seeing a writing on the wall that Heartflow might have another round…"
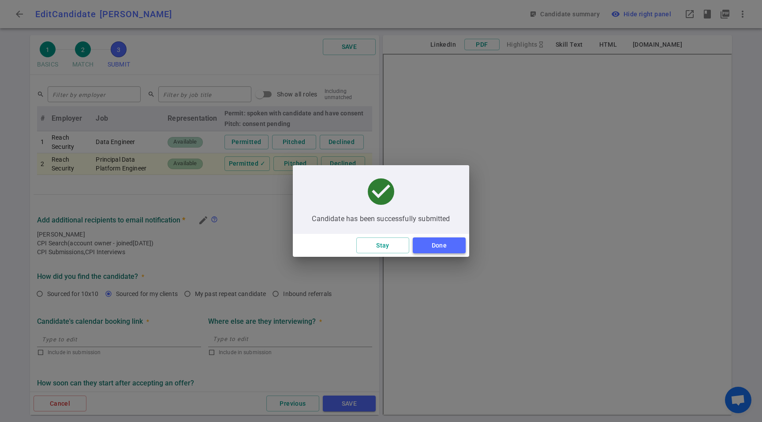
click at [450, 248] on button "Done" at bounding box center [439, 246] width 53 height 16
